Goal: Task Accomplishment & Management: Manage account settings

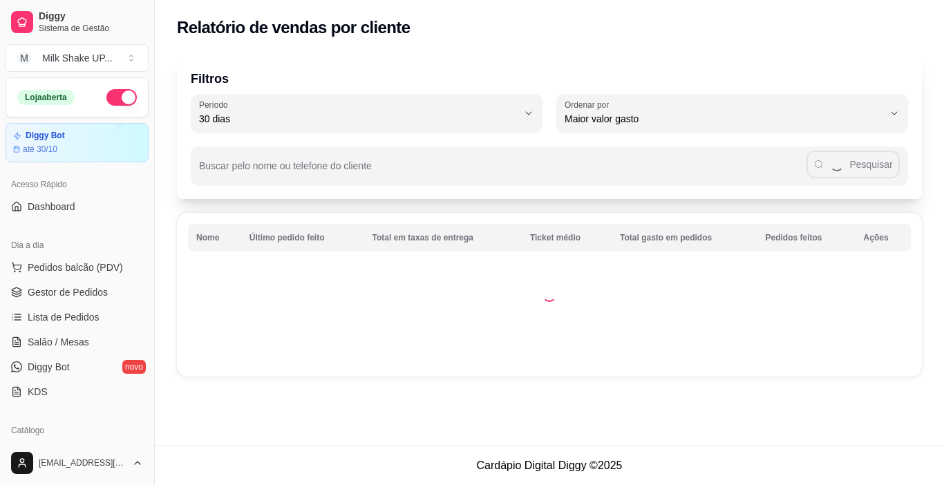
select select "30"
select select "HIGHEST_TOTAL_SPENT_WITH_ORDERS"
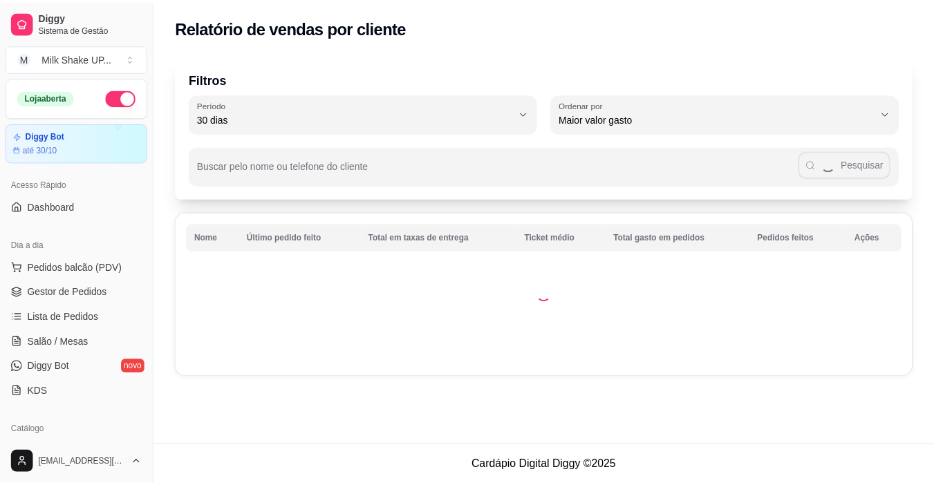
scroll to position [233, 0]
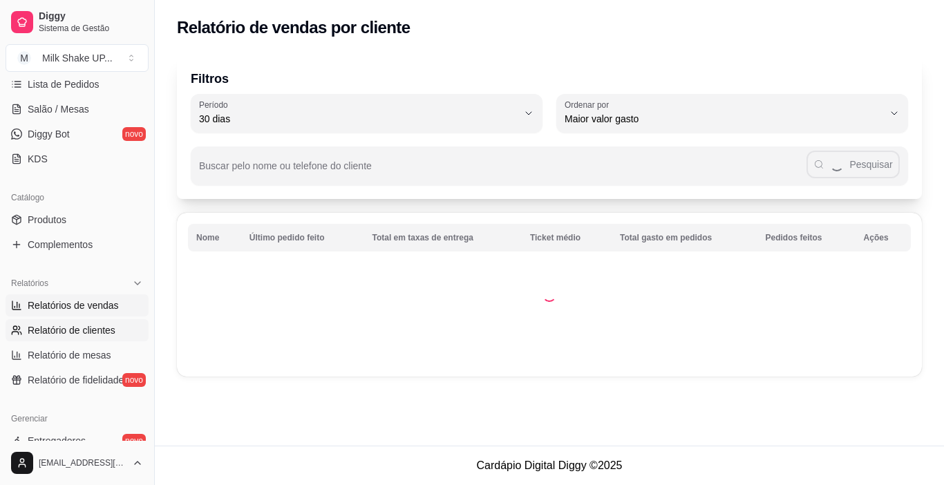
select select "ALL"
select select "0"
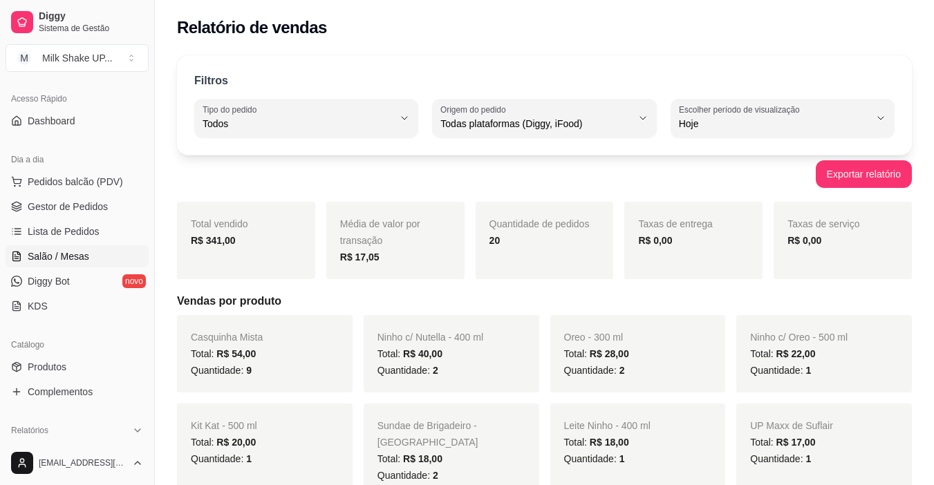
scroll to position [0, 0]
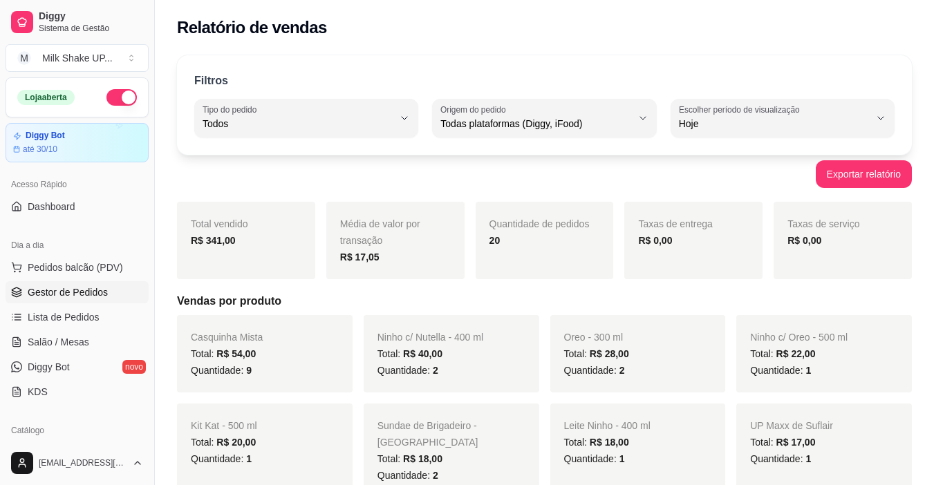
click at [92, 298] on span "Gestor de Pedidos" at bounding box center [68, 293] width 80 height 14
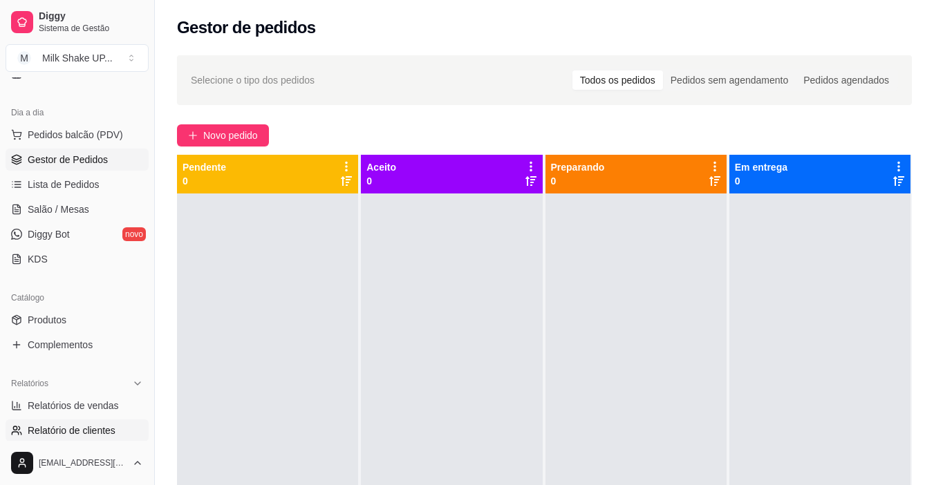
scroll to position [138, 0]
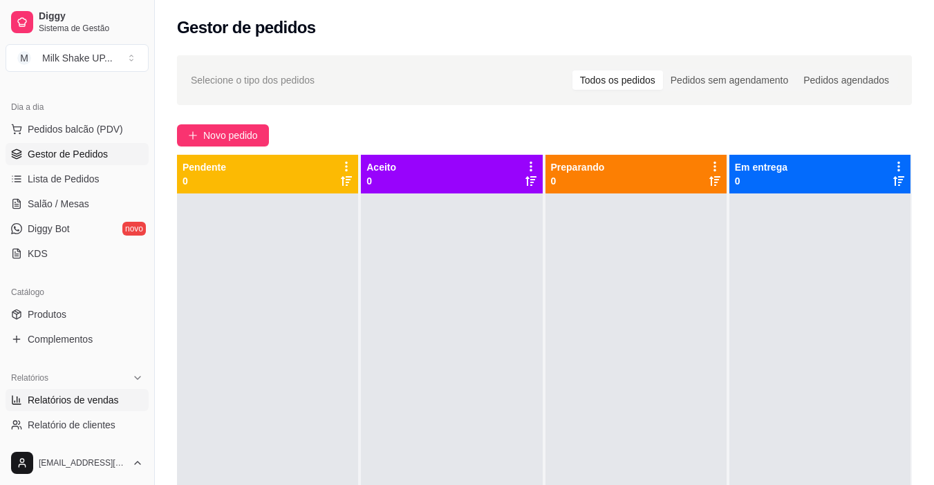
click at [99, 408] on link "Relatórios de vendas" at bounding box center [77, 400] width 143 height 22
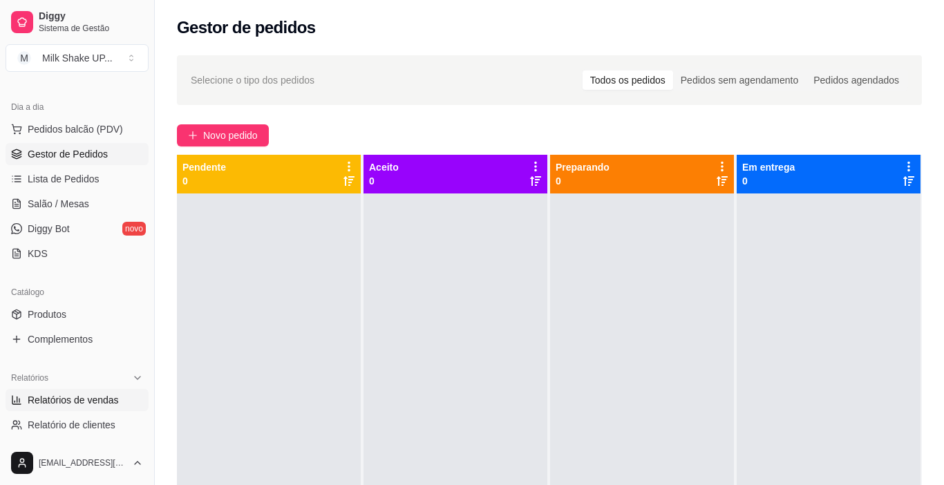
select select "ALL"
select select "0"
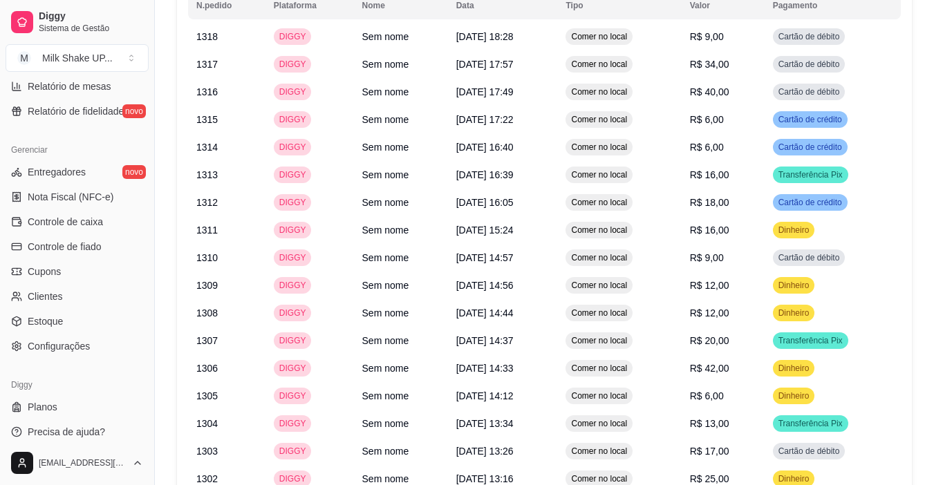
scroll to position [510, 0]
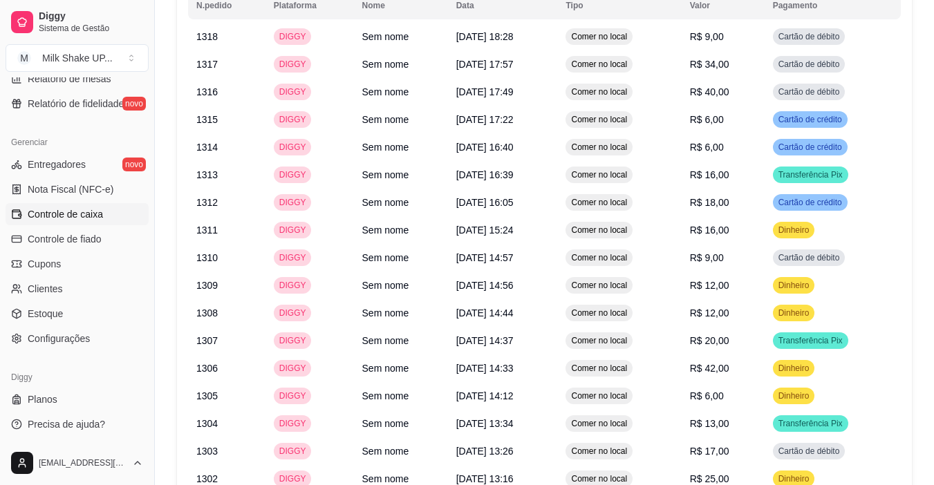
click at [84, 214] on span "Controle de caixa" at bounding box center [65, 214] width 75 height 14
